Goal: Transaction & Acquisition: Purchase product/service

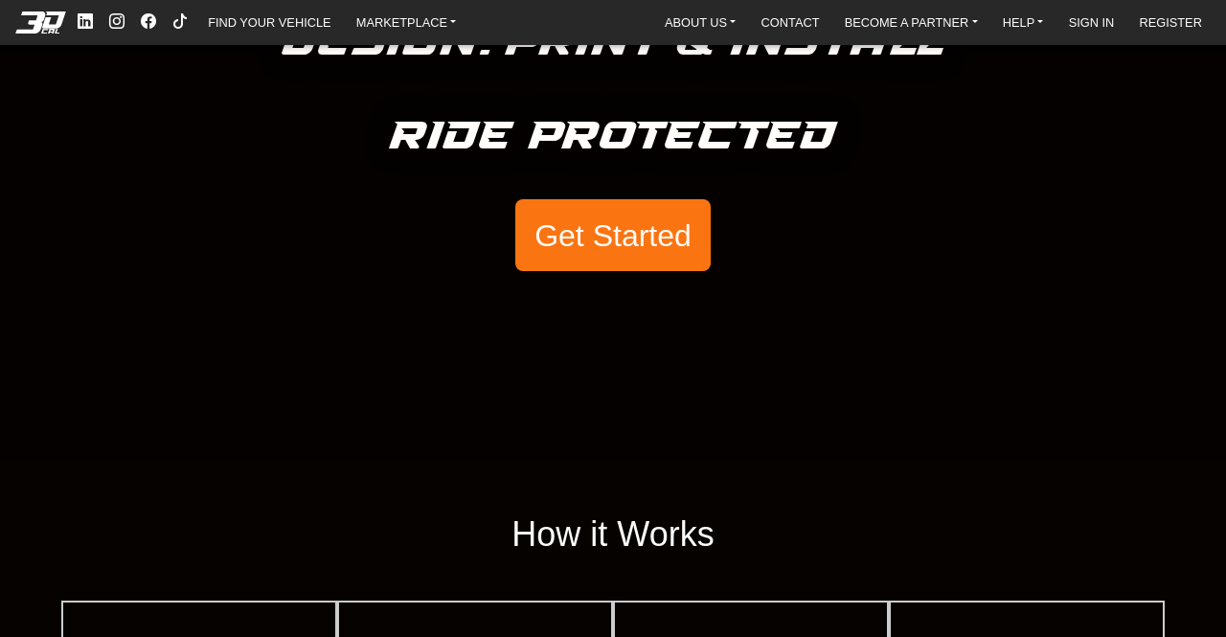
scroll to position [96, 0]
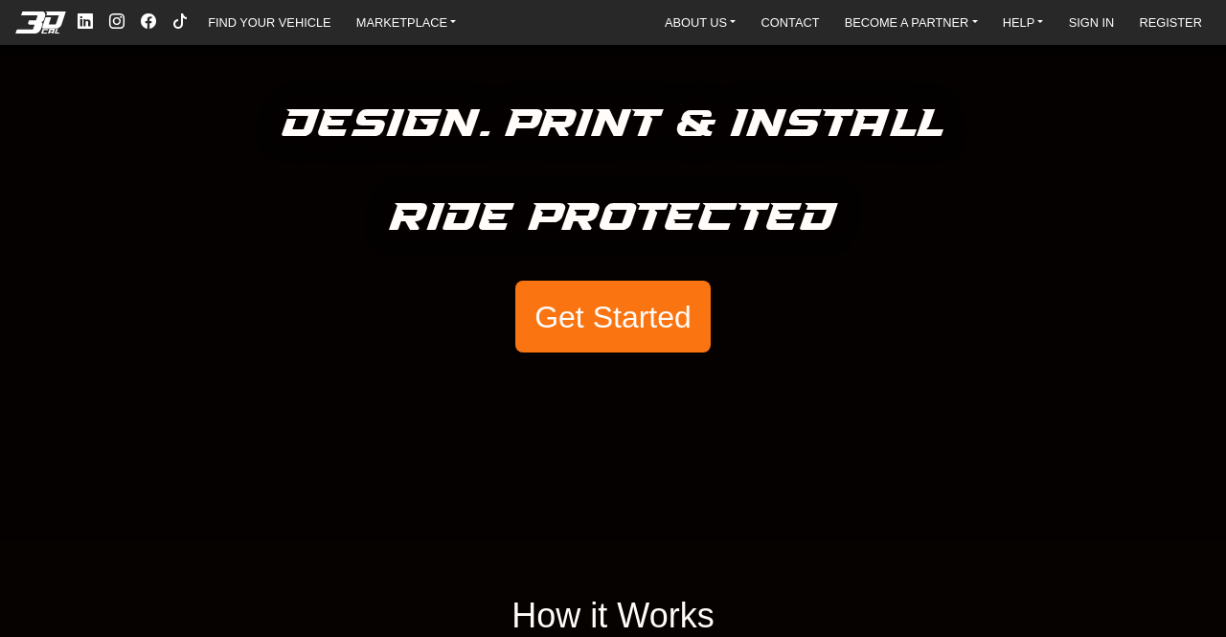
click at [567, 312] on button "Get Started" at bounding box center [612, 317] width 195 height 73
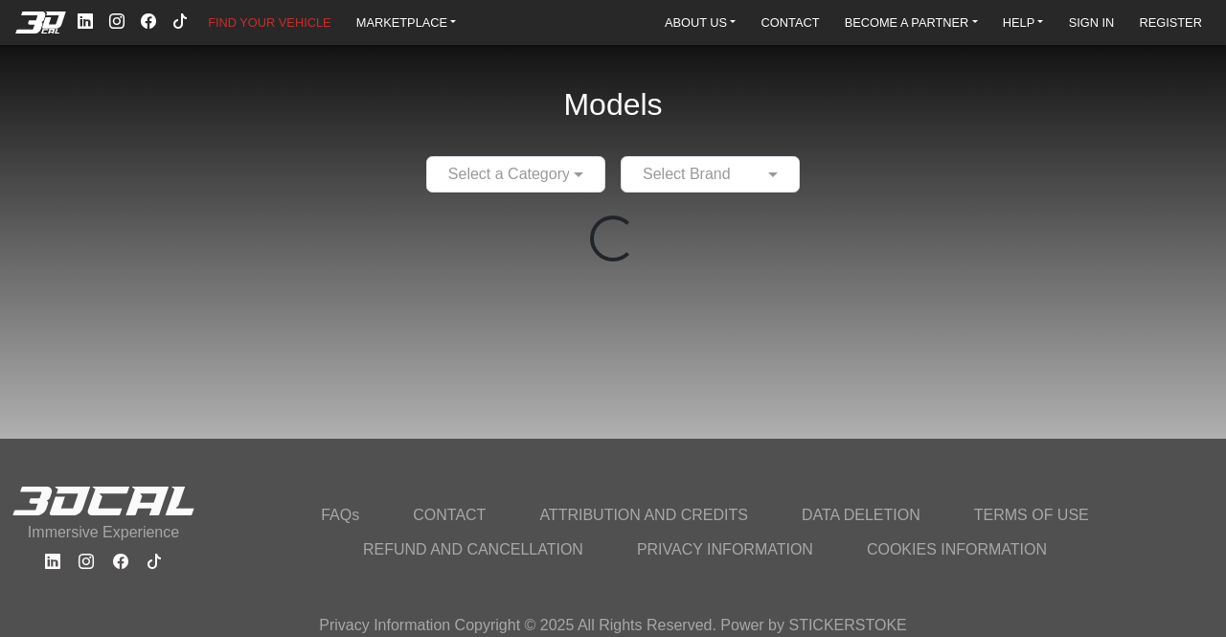
click at [519, 172] on input "text" at bounding box center [497, 174] width 120 height 23
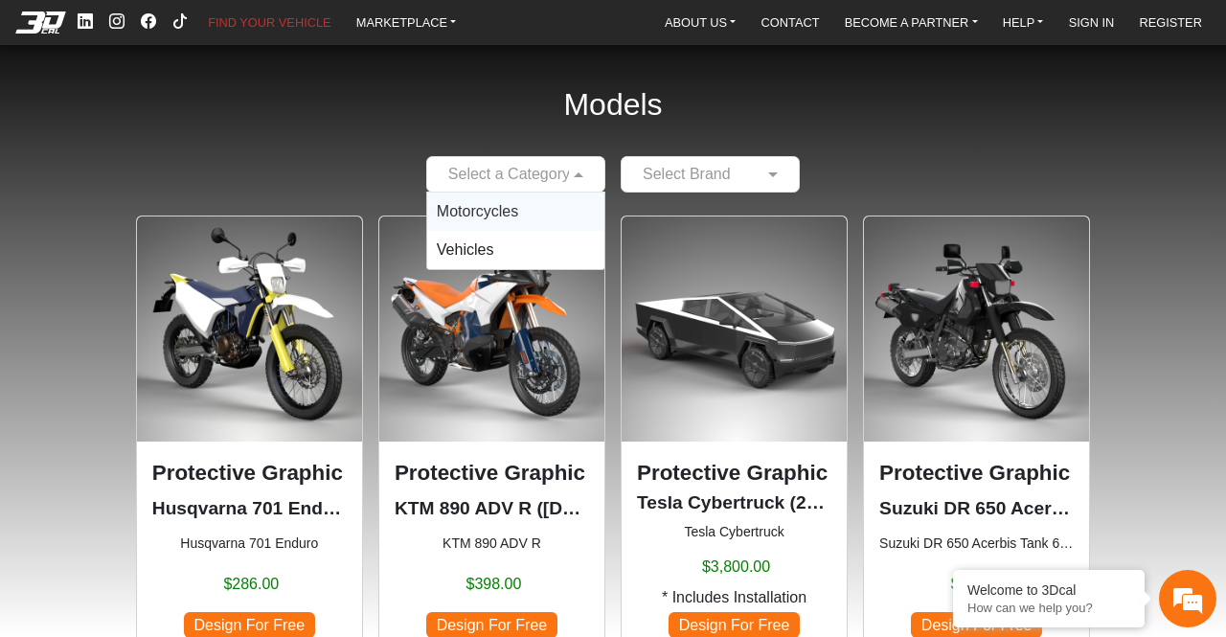
click at [869, 185] on div "Select a Category Motorcycles Vehicles Select Brand" at bounding box center [613, 174] width 1196 height 36
click at [548, 166] on input "text" at bounding box center [497, 174] width 120 height 23
click at [512, 203] on span "Motorcycles" at bounding box center [477, 211] width 81 height 16
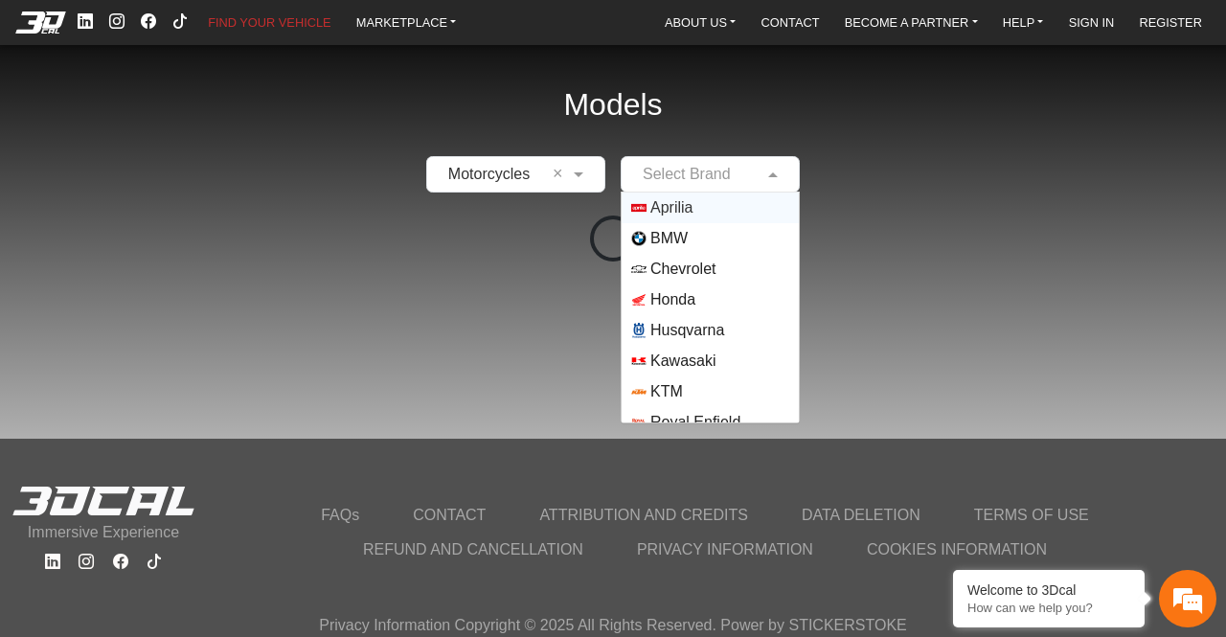
click at [658, 177] on input "text" at bounding box center [691, 174] width 120 height 23
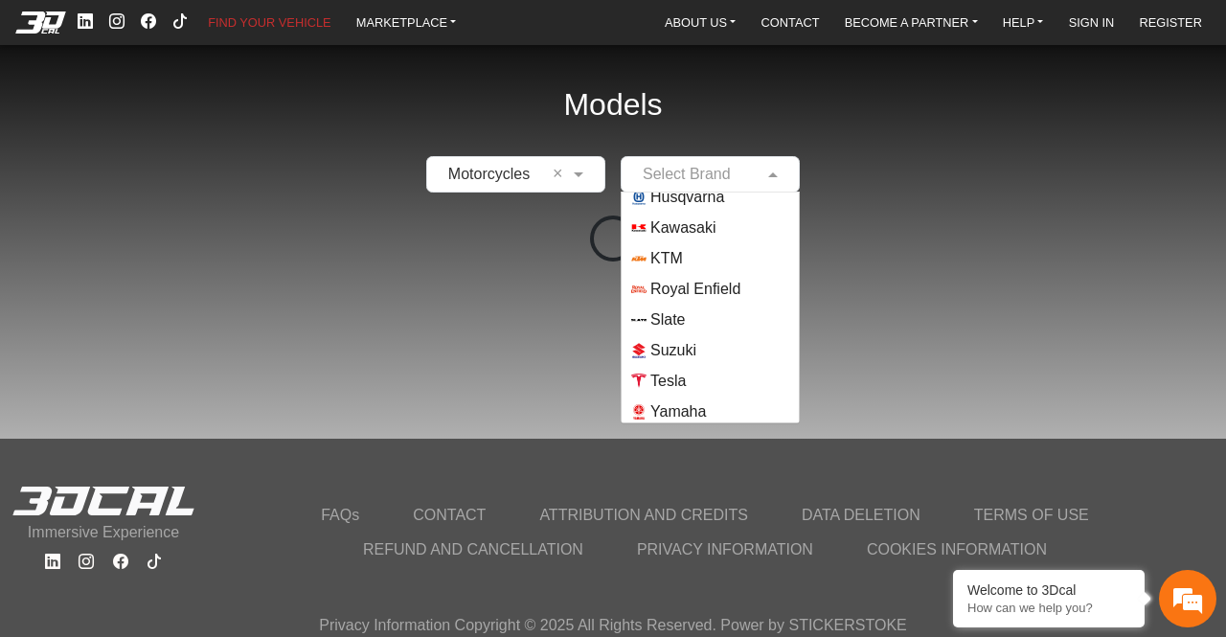
scroll to position [138, 0]
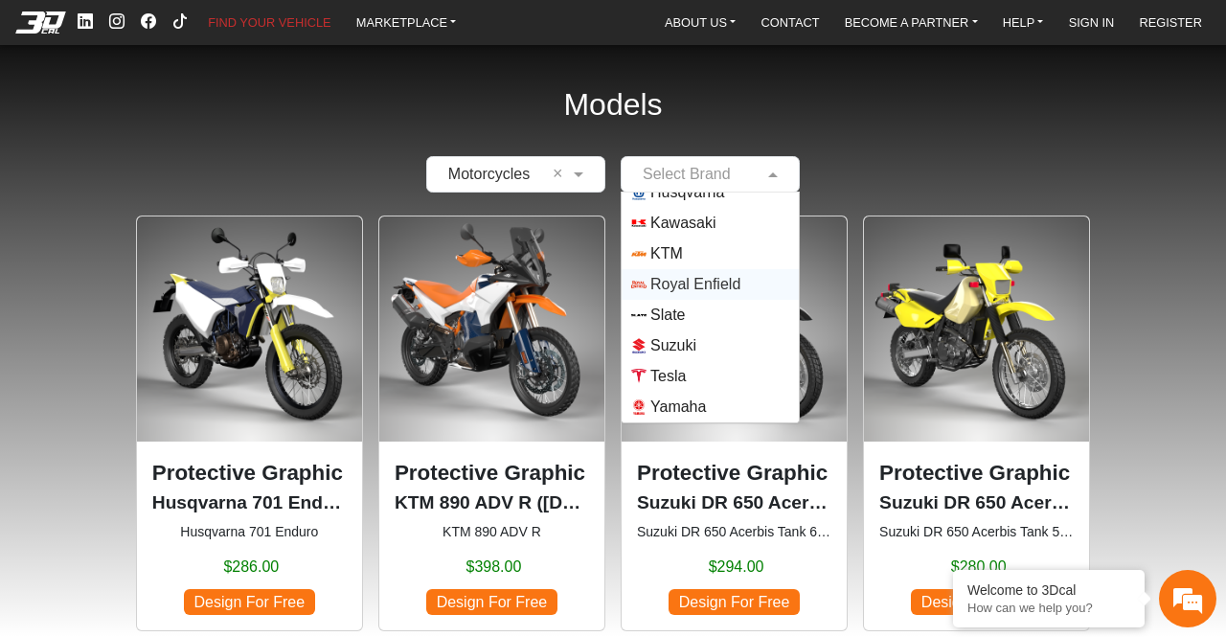
click at [676, 286] on span "Royal Enfield" at bounding box center [695, 284] width 90 height 23
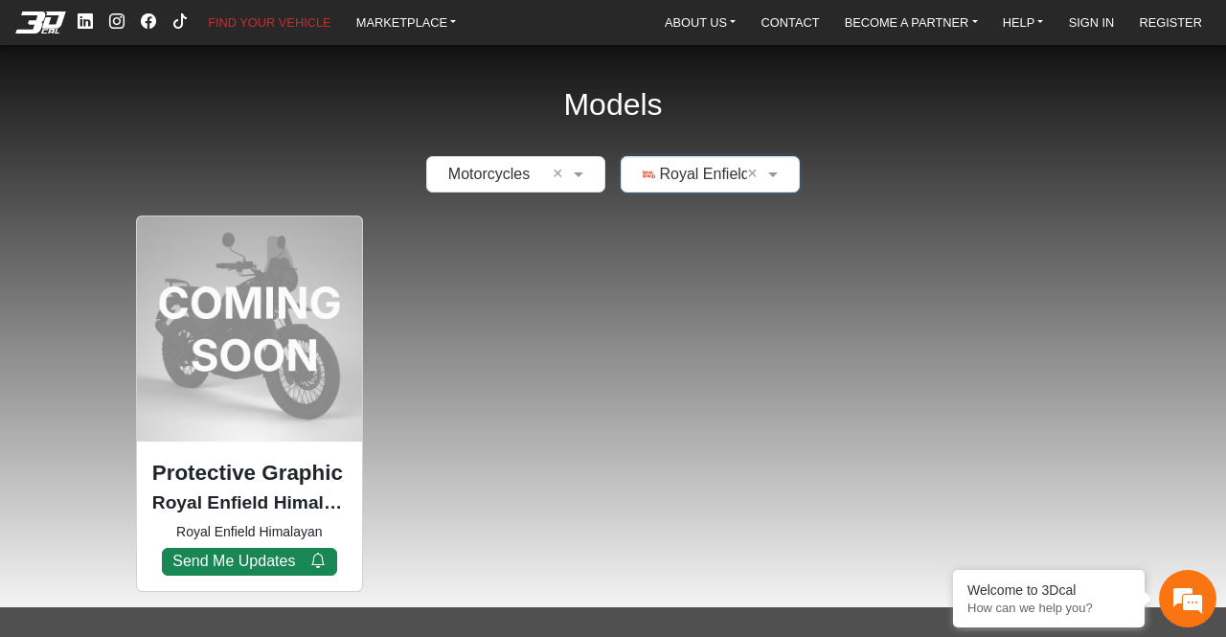
click at [207, 468] on p "Protective Graphic Kit" at bounding box center [249, 473] width 194 height 33
click at [249, 283] on div "Protective Graphic Kit Royal Enfield Himalayan (COMING SOON) (2024) Royal Enfie…" at bounding box center [249, 404] width 227 height 376
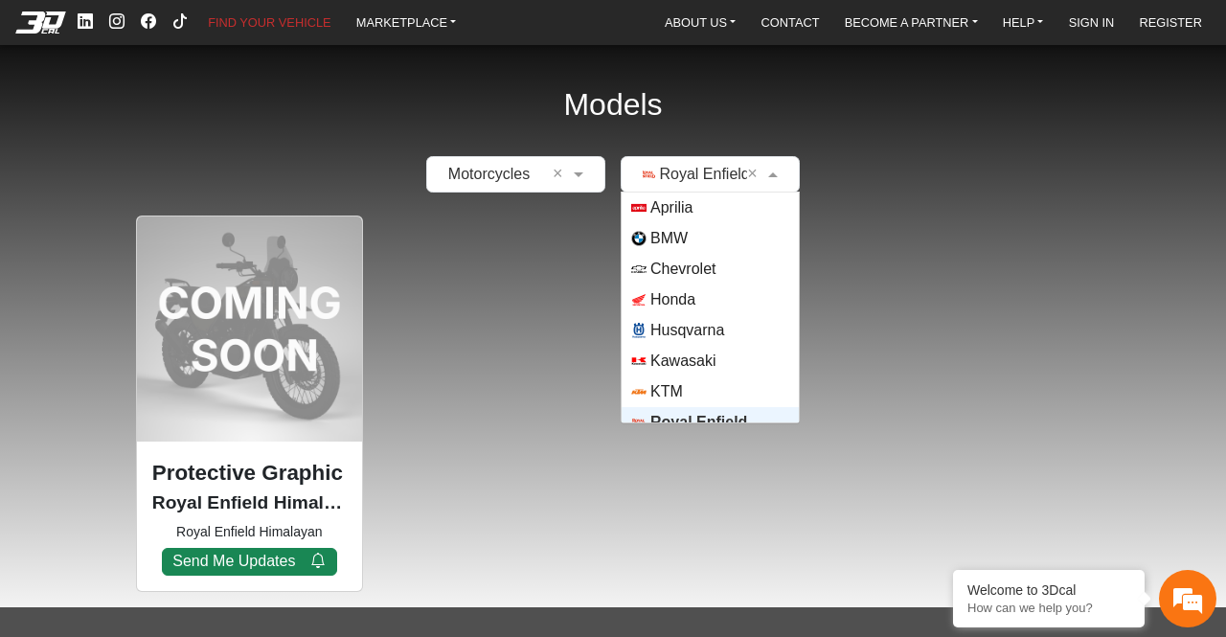
click at [695, 177] on input "text" at bounding box center [691, 174] width 120 height 23
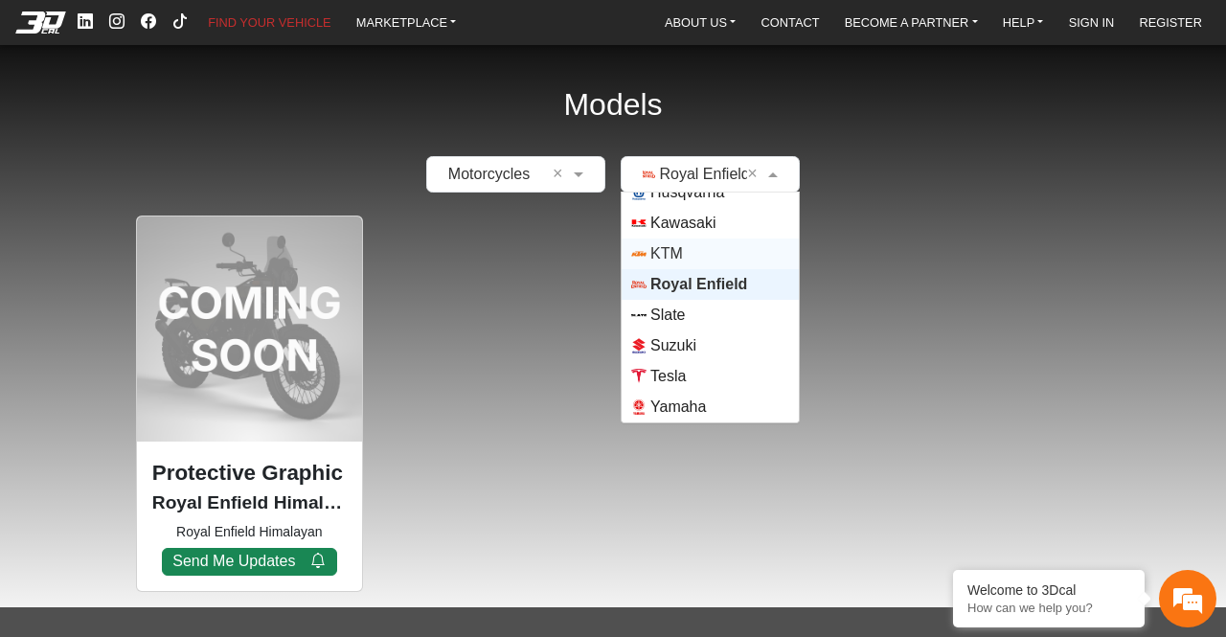
click at [686, 251] on span "KTM" at bounding box center [710, 253] width 158 height 15
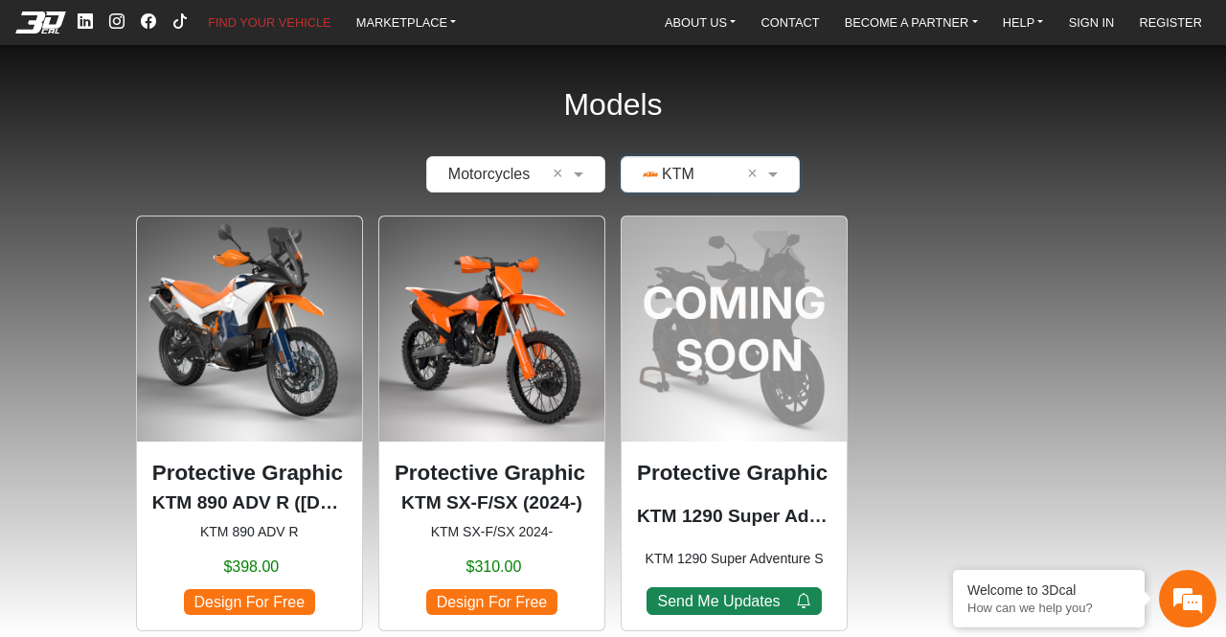
click at [286, 337] on img at bounding box center [249, 328] width 225 height 225
